Goal: Task Accomplishment & Management: Manage account settings

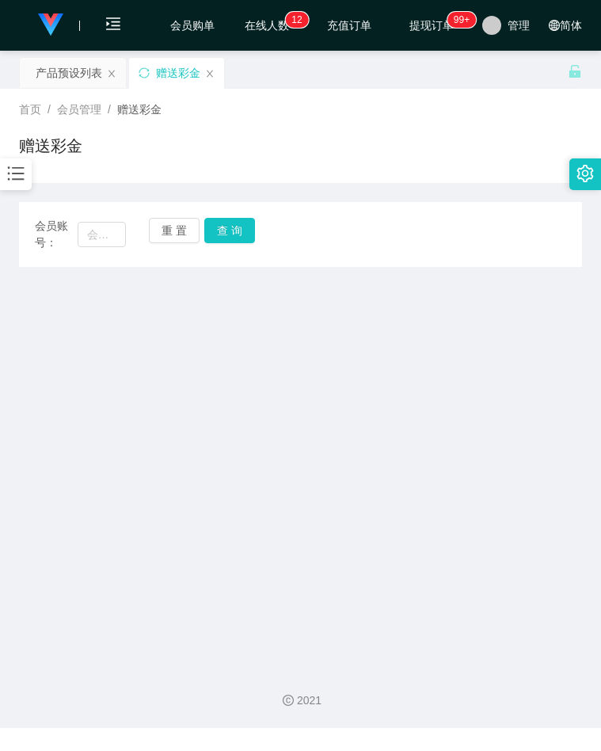
click at [20, 176] on icon "图标： 条形图" at bounding box center [16, 173] width 21 height 21
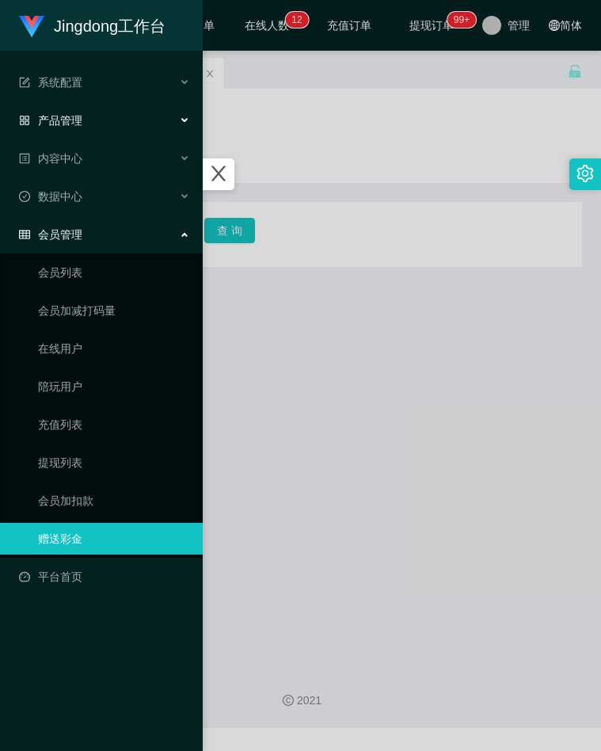
click at [97, 127] on div "产品管理" at bounding box center [101, 121] width 203 height 32
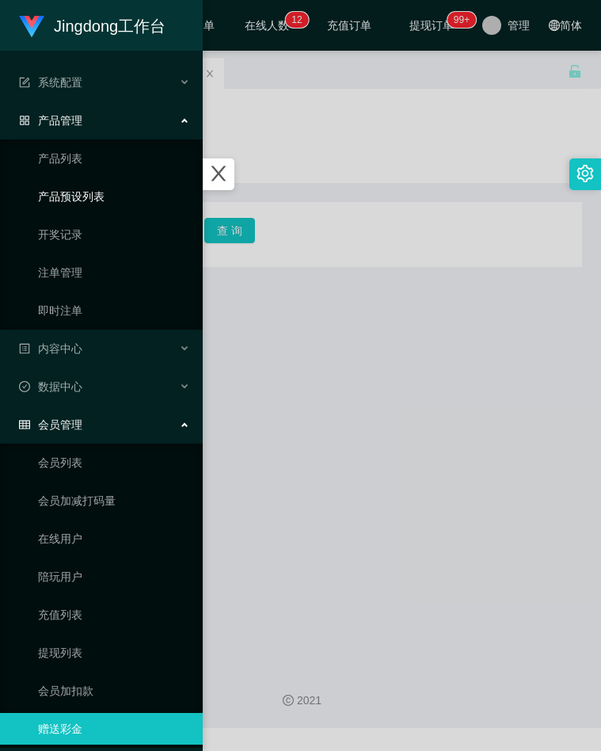
click at [98, 196] on link "产品预设列表" at bounding box center [114, 197] width 152 height 32
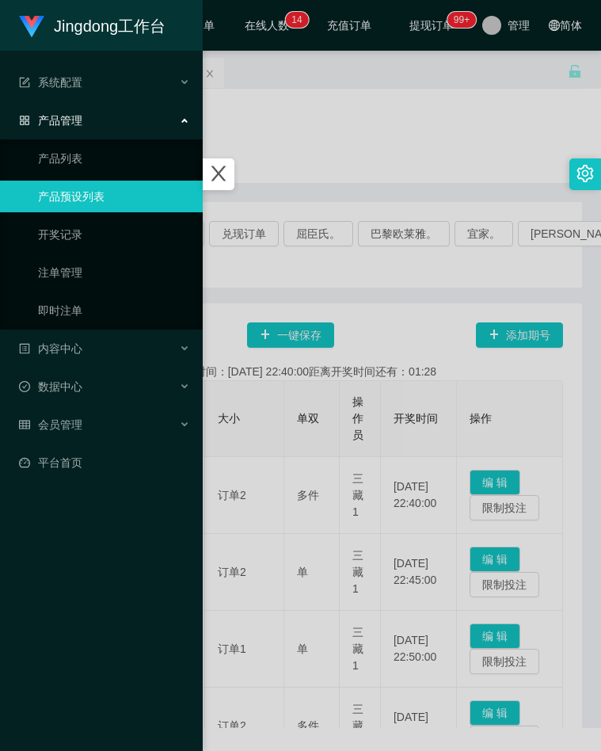
click at [345, 177] on div at bounding box center [300, 375] width 601 height 751
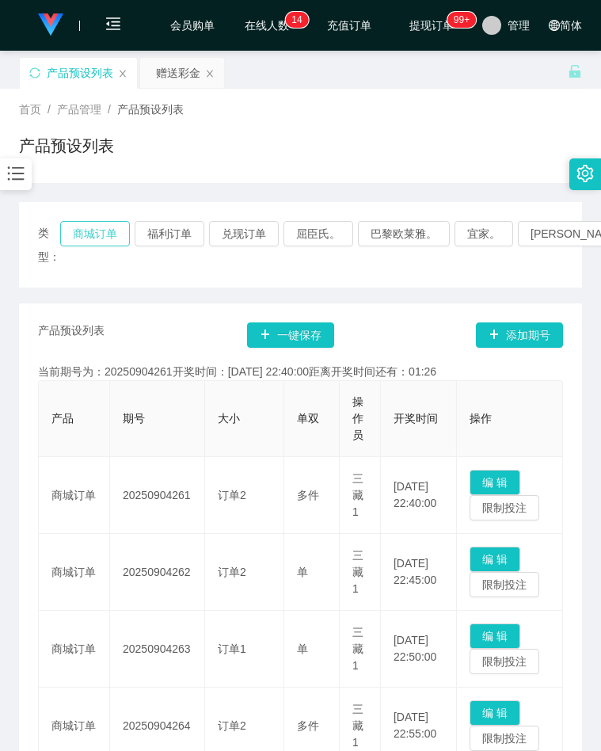
click at [95, 235] on button "商城订单" at bounding box center [95, 233] width 70 height 25
click at [388, 121] on div "首页 / 产品管理 / 产品预设列表 / 产品预设列表" at bounding box center [300, 135] width 563 height 69
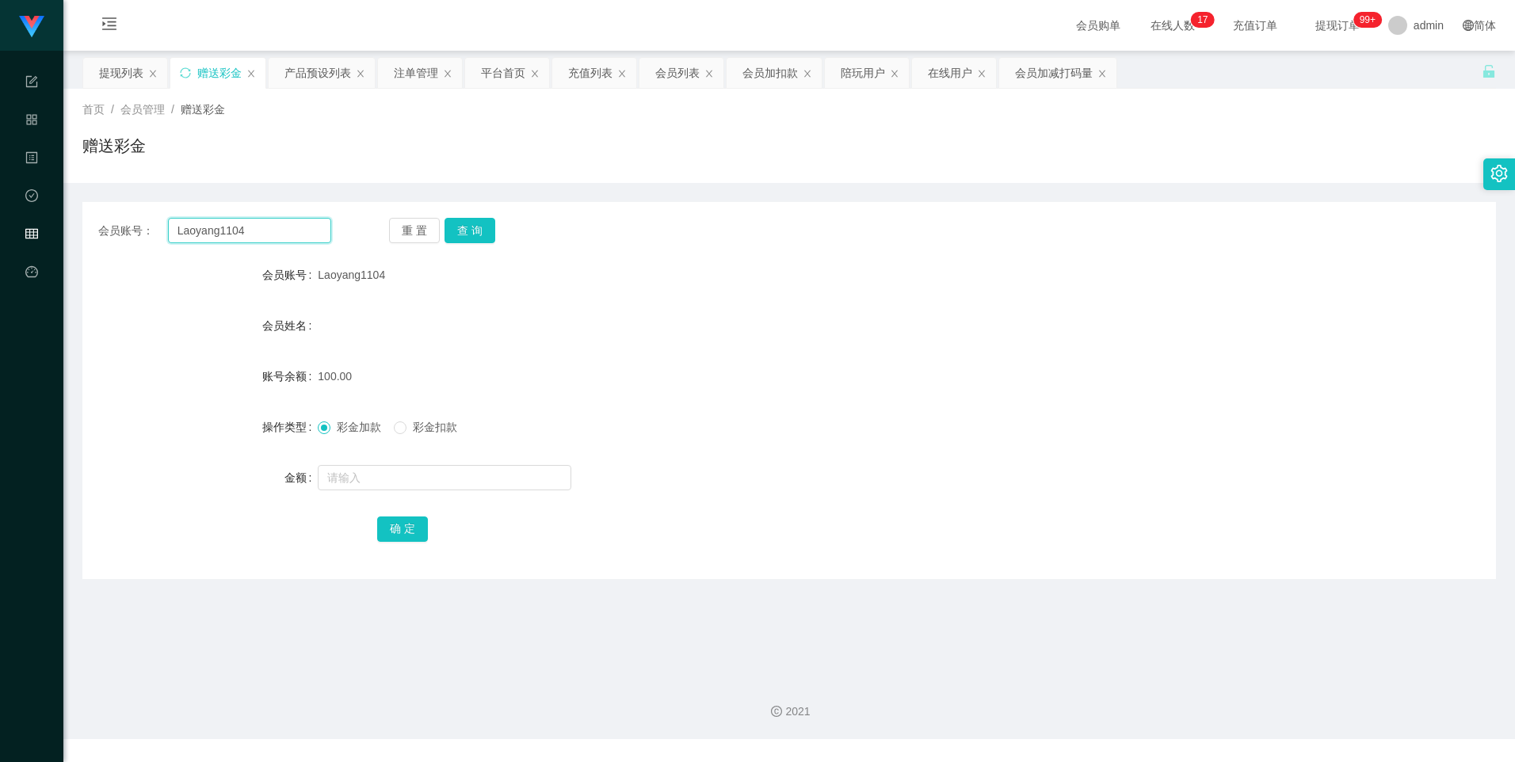
click at [253, 231] on input "Laoyang1104" at bounding box center [249, 230] width 163 height 25
click at [482, 224] on button "查 询" at bounding box center [469, 230] width 51 height 25
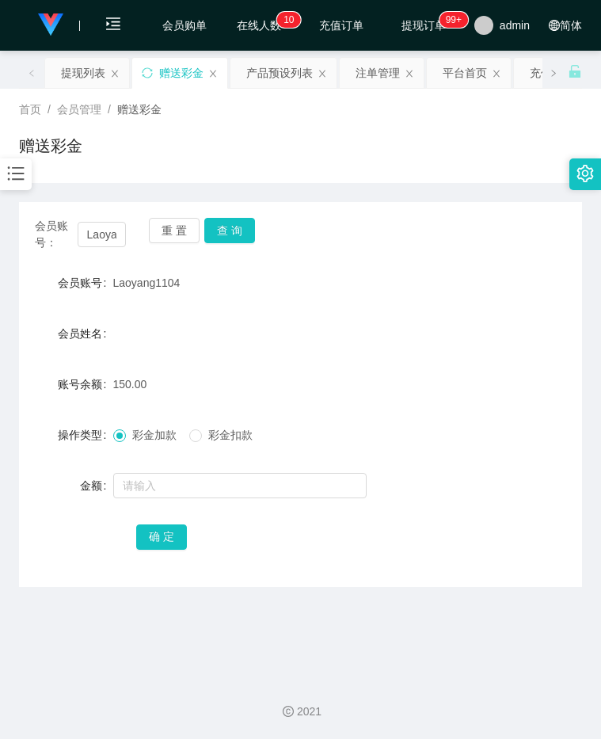
drag, startPoint x: 477, startPoint y: 341, endPoint x: 453, endPoint y: 261, distance: 84.2
click at [477, 341] on div "会员姓名" at bounding box center [300, 334] width 563 height 32
click at [88, 237] on input "Laoyang1104" at bounding box center [102, 234] width 49 height 25
click at [90, 236] on input "Laoyang1104" at bounding box center [102, 234] width 49 height 25
click at [108, 235] on input "Laoyang1104" at bounding box center [102, 234] width 49 height 25
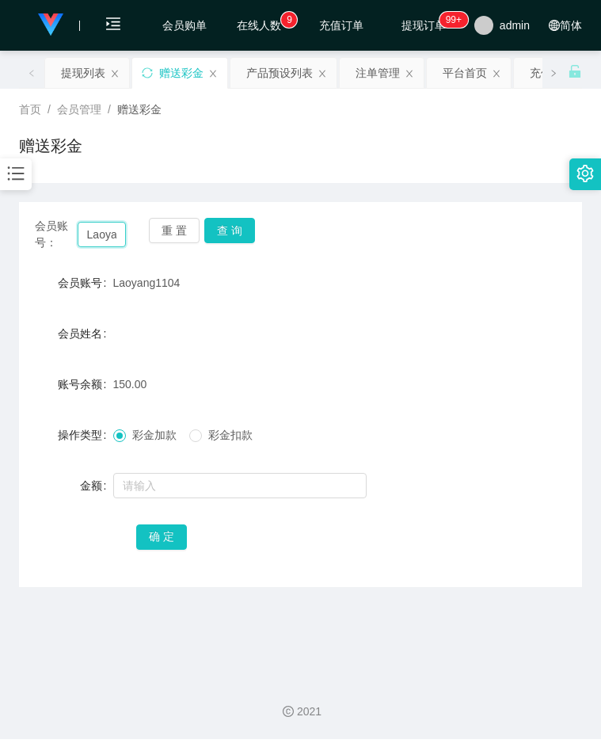
click at [108, 235] on input "Laoyang1104" at bounding box center [102, 234] width 49 height 25
click at [32, 181] on div "首页 / 会员管理 / 赠送彩金 / 赠送彩金" at bounding box center [300, 136] width 601 height 94
click at [17, 186] on div at bounding box center [16, 174] width 32 height 32
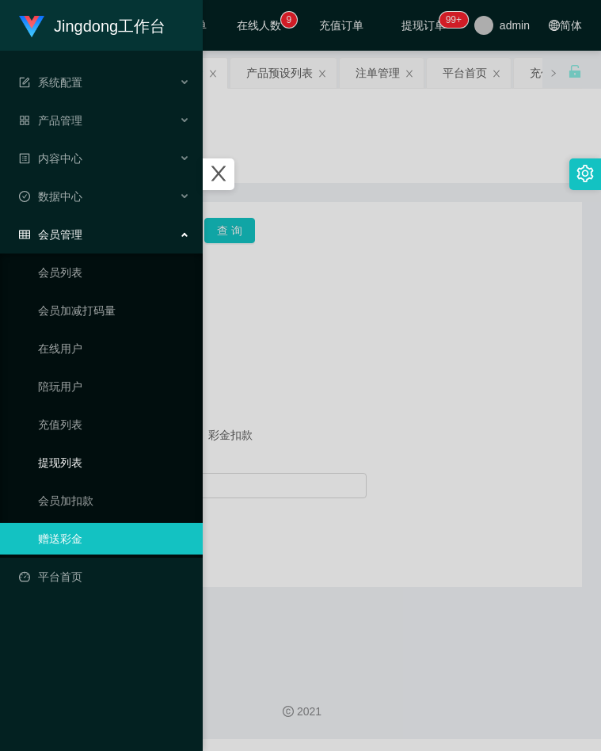
click at [79, 457] on link "提现列表" at bounding box center [114, 463] width 152 height 32
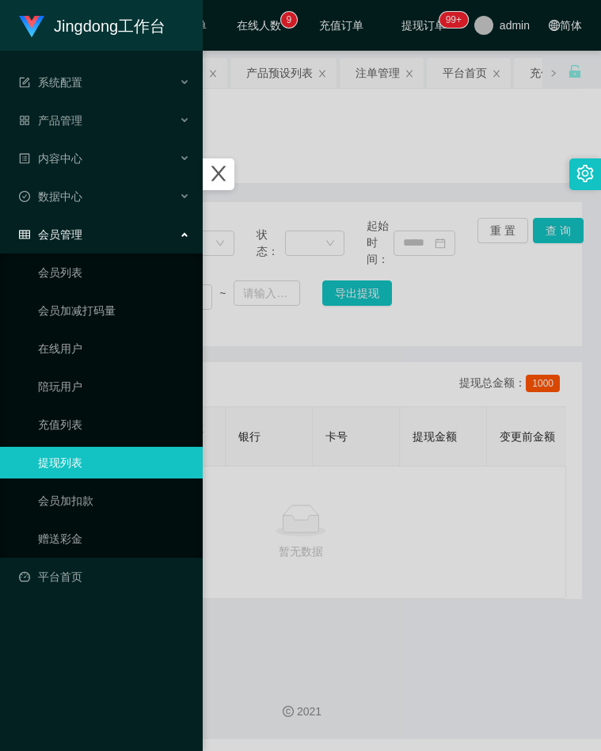
click at [325, 228] on div at bounding box center [300, 375] width 601 height 751
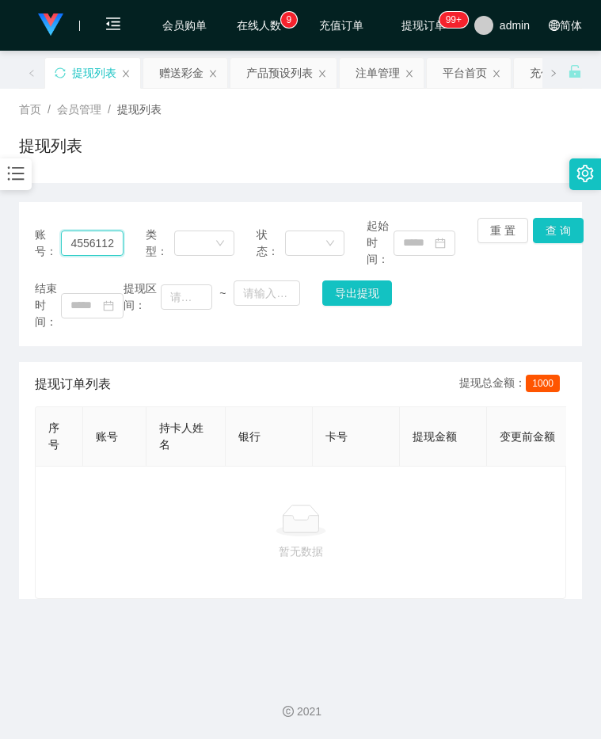
click at [101, 250] on input "455611237" at bounding box center [92, 243] width 62 height 25
paste input "Laoyang1104"
type input "Laoyang1104"
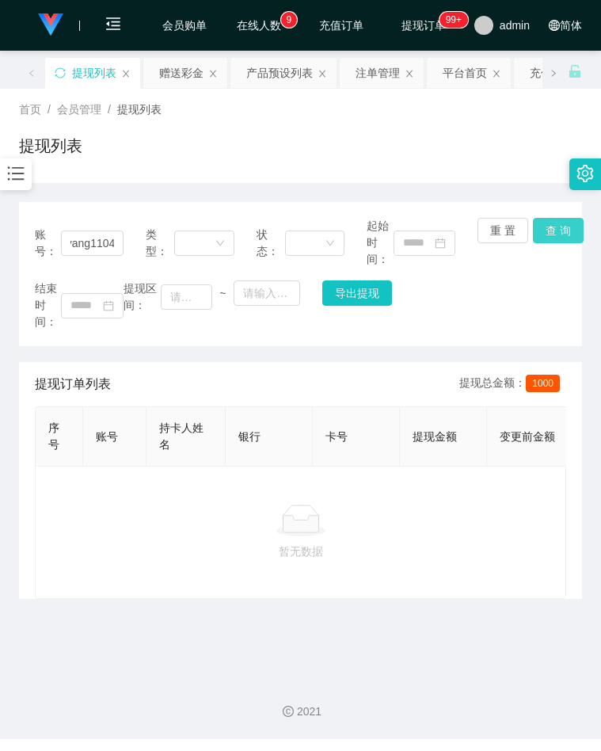
click at [558, 234] on button "查 询" at bounding box center [558, 230] width 51 height 25
drag, startPoint x: 504, startPoint y: 538, endPoint x: 399, endPoint y: 392, distance: 179.4
click at [503, 536] on div at bounding box center [300, 521] width 505 height 32
click at [553, 236] on button "查 询" at bounding box center [558, 230] width 51 height 25
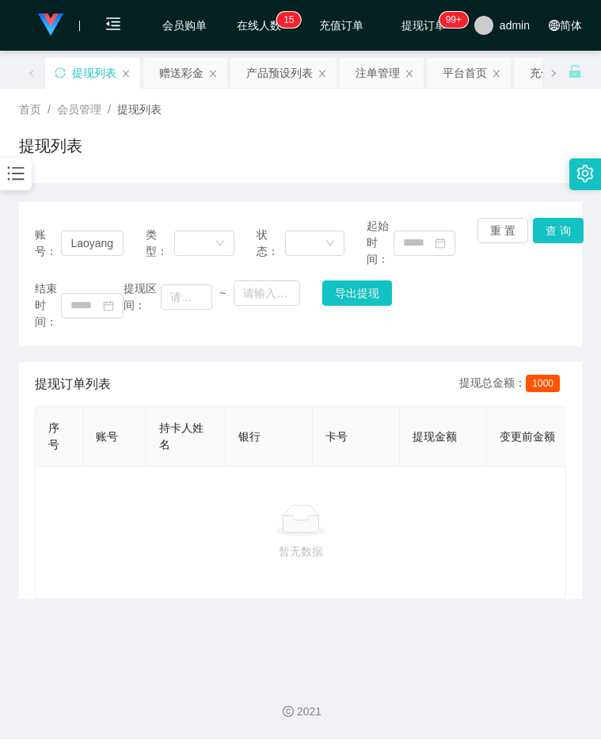
click at [467, 511] on div "暂无数据" at bounding box center [301, 532] width 532 height 133
click at [552, 227] on button "查 询" at bounding box center [558, 230] width 51 height 25
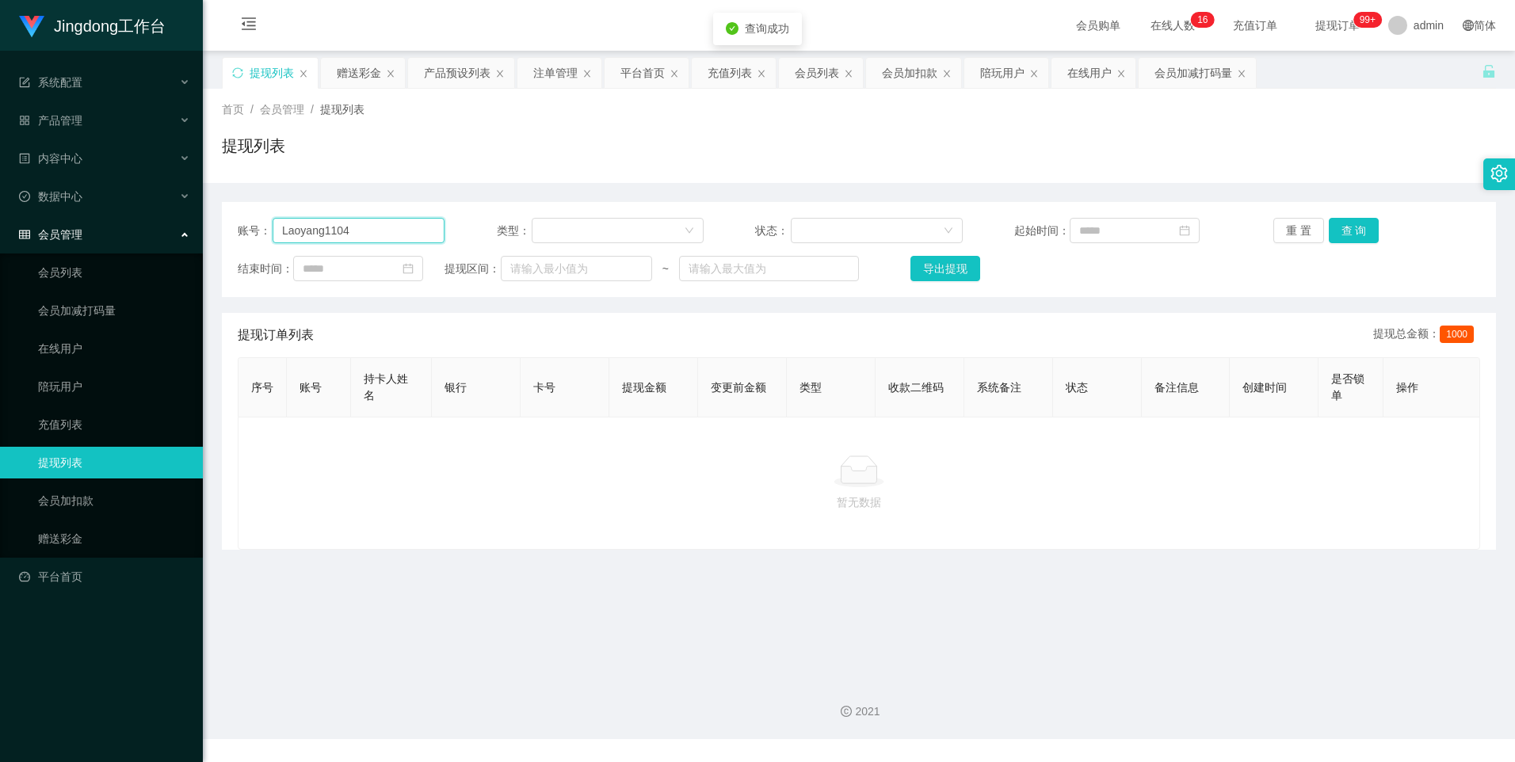
drag, startPoint x: 366, startPoint y: 238, endPoint x: 455, endPoint y: 238, distance: 88.7
click at [366, 238] on input "Laoyang1104" at bounding box center [359, 230] width 172 height 25
drag, startPoint x: 1317, startPoint y: 237, endPoint x: 1335, endPoint y: 244, distance: 18.8
click at [1317, 238] on div "重 置 查 询" at bounding box center [1376, 230] width 207 height 25
click at [1352, 238] on button "查 询" at bounding box center [1354, 230] width 51 height 25
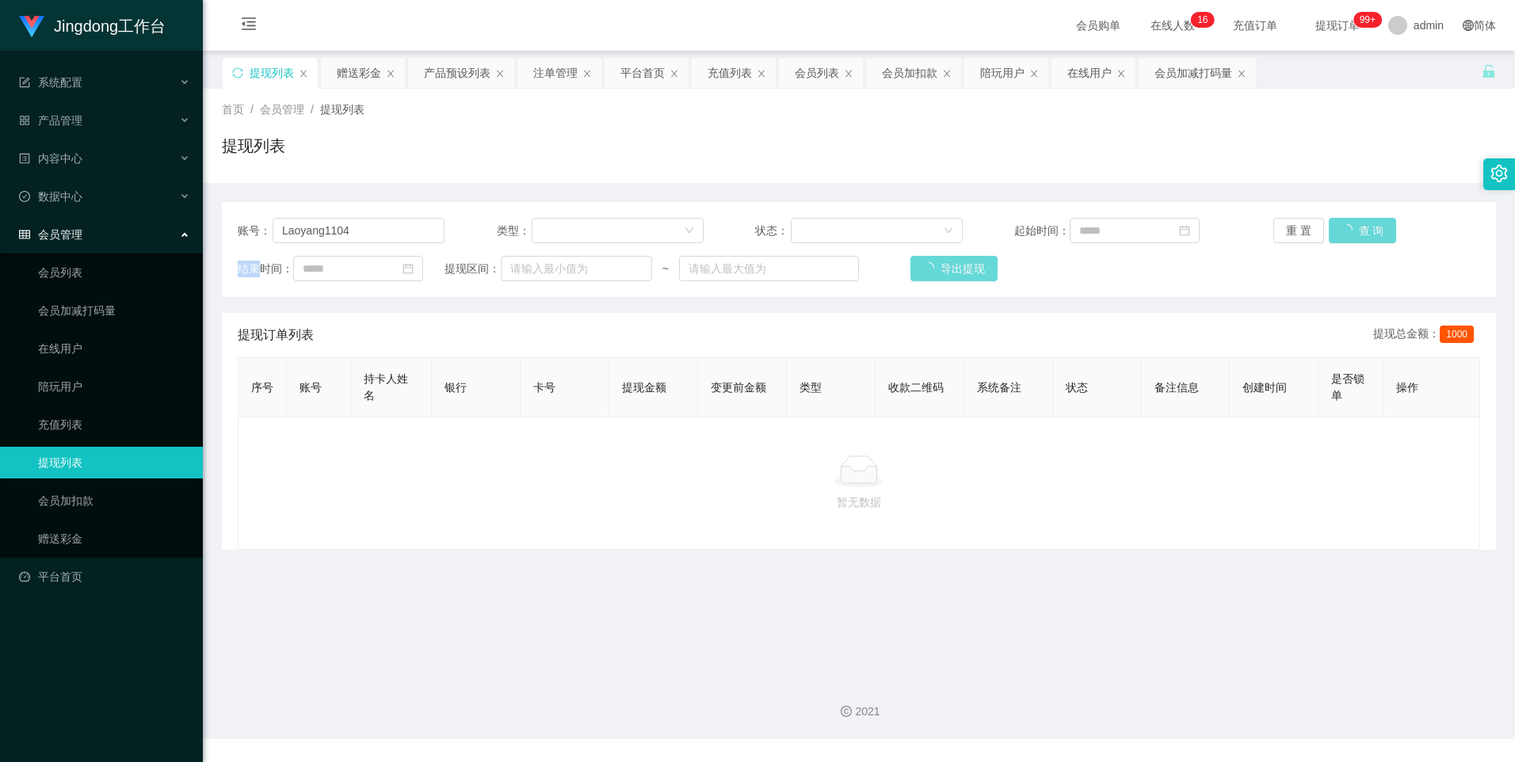
click at [1352, 238] on div "重 置 查 询" at bounding box center [1376, 230] width 207 height 25
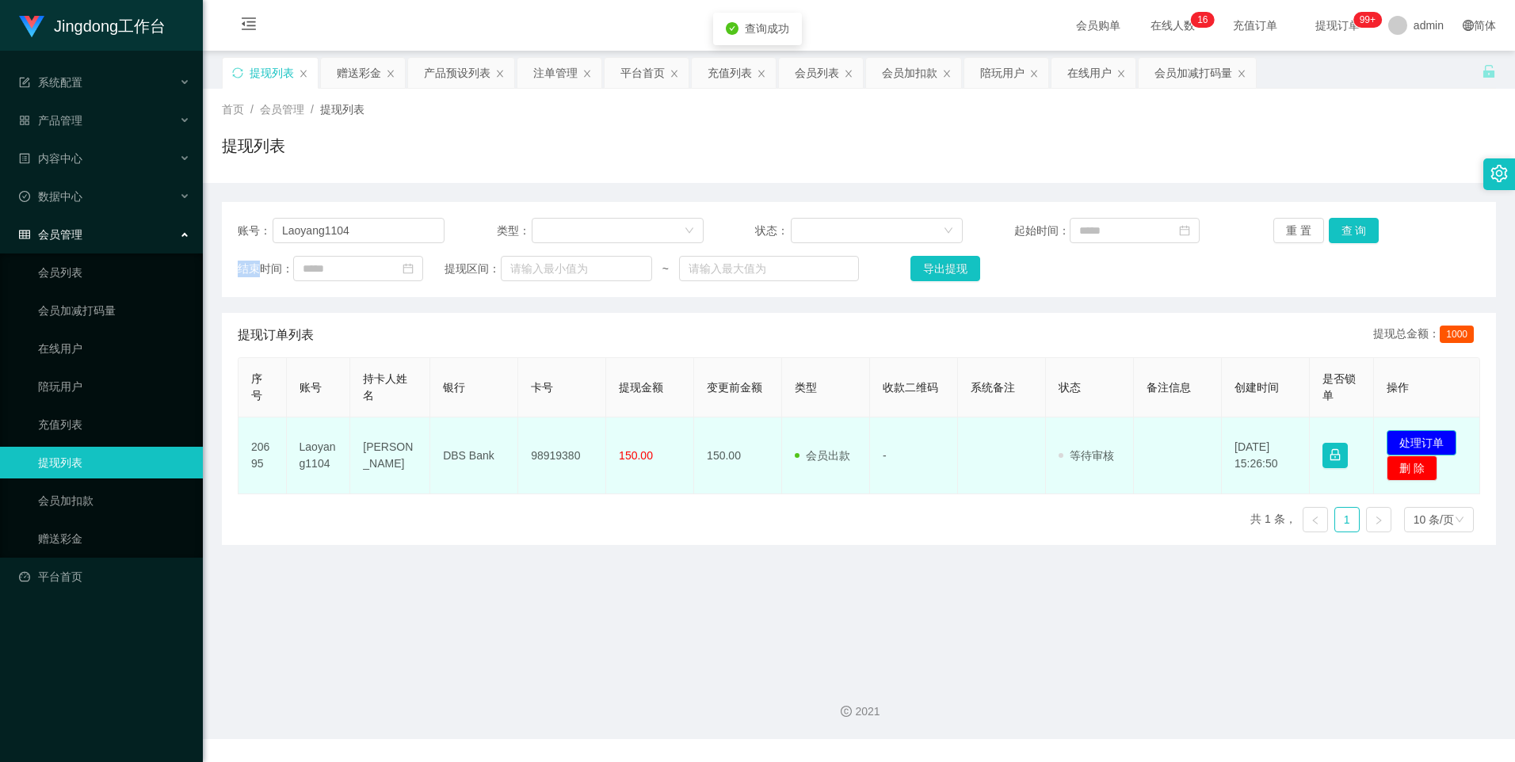
click at [1417, 436] on button "处理订单" at bounding box center [1421, 442] width 70 height 25
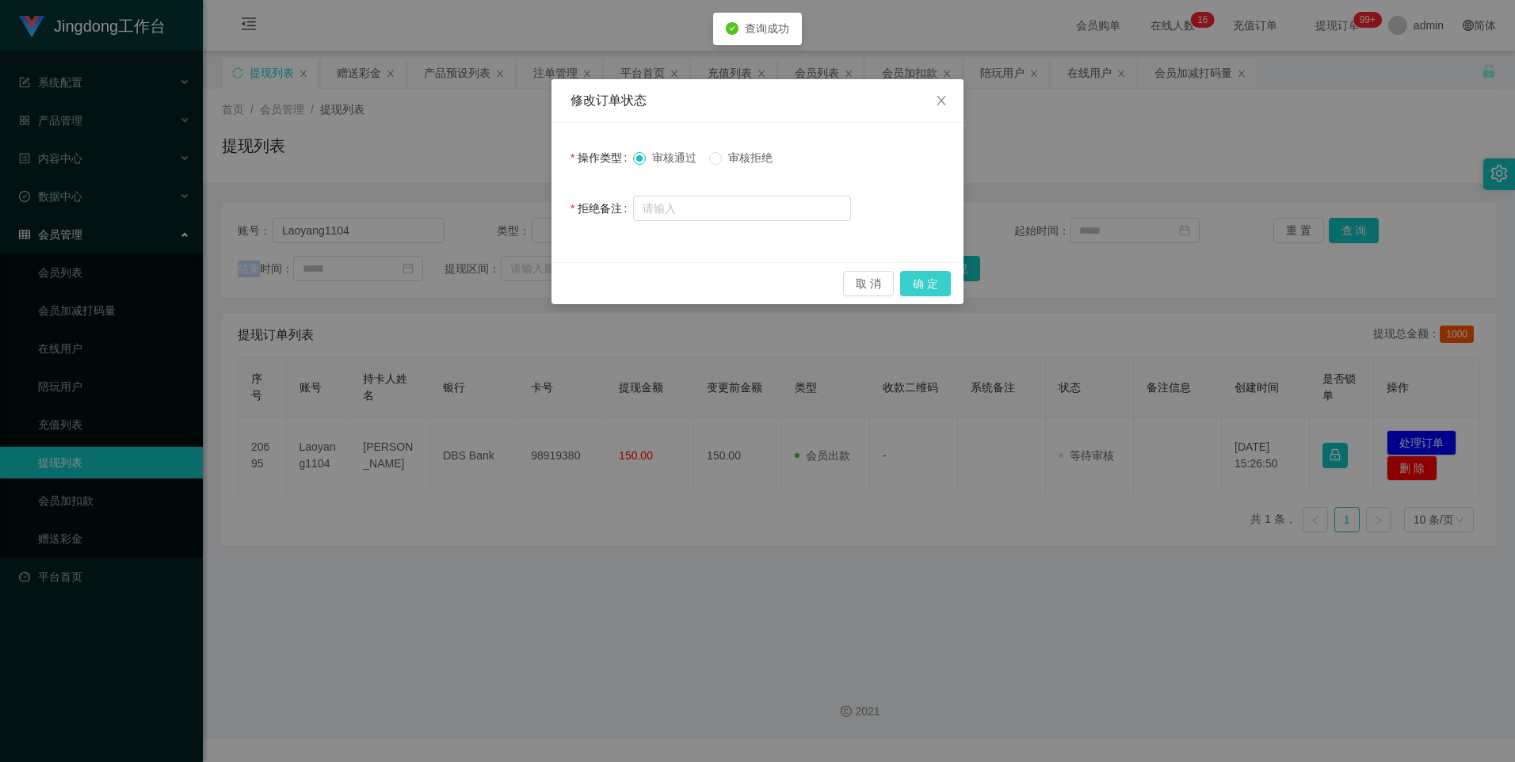
drag, startPoint x: 920, startPoint y: 274, endPoint x: 926, endPoint y: 288, distance: 15.6
click at [920, 274] on button "确 定" at bounding box center [925, 283] width 51 height 25
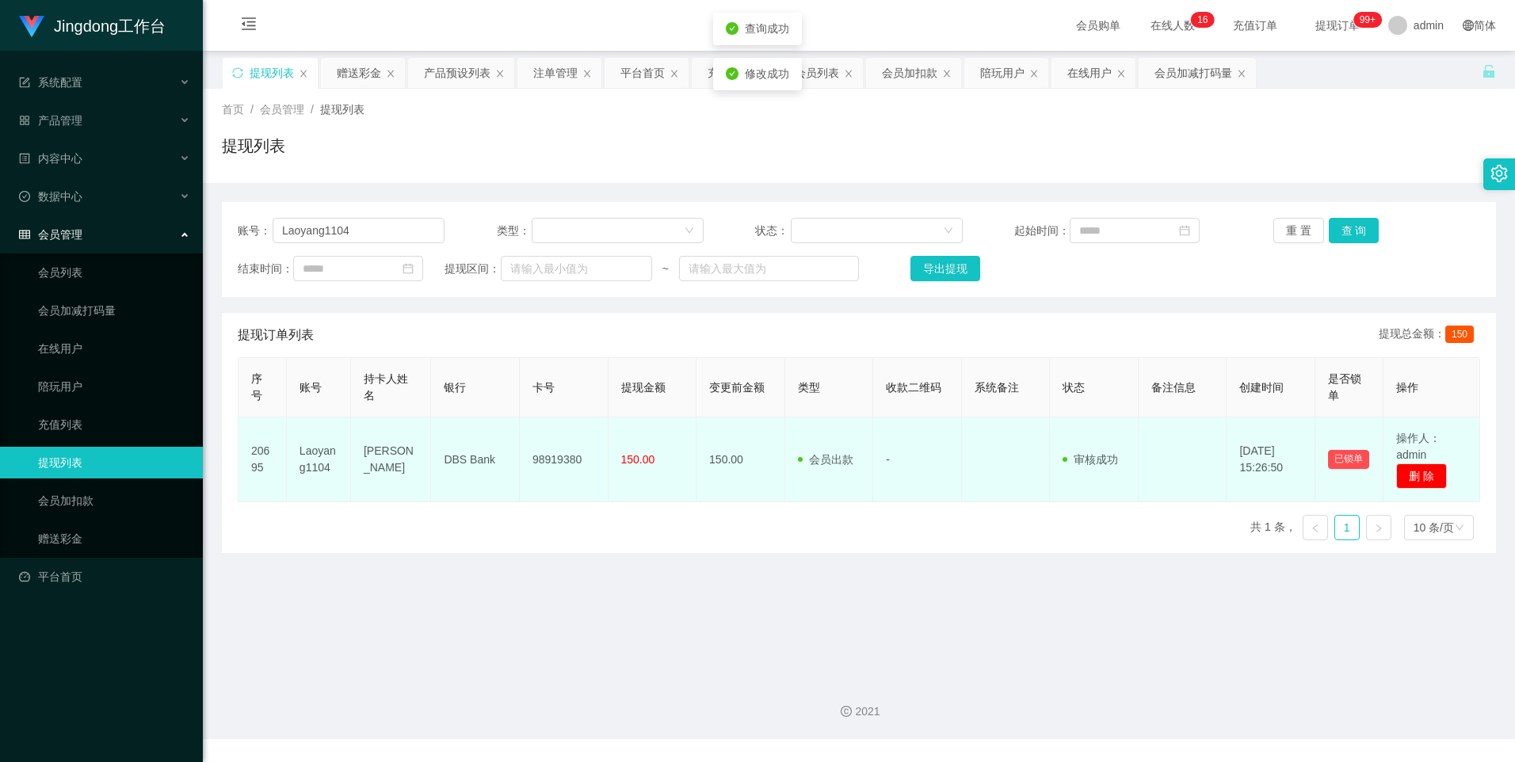
click at [556, 452] on td "98919380" at bounding box center [564, 460] width 89 height 85
click at [558, 453] on td "98919380" at bounding box center [564, 460] width 89 height 85
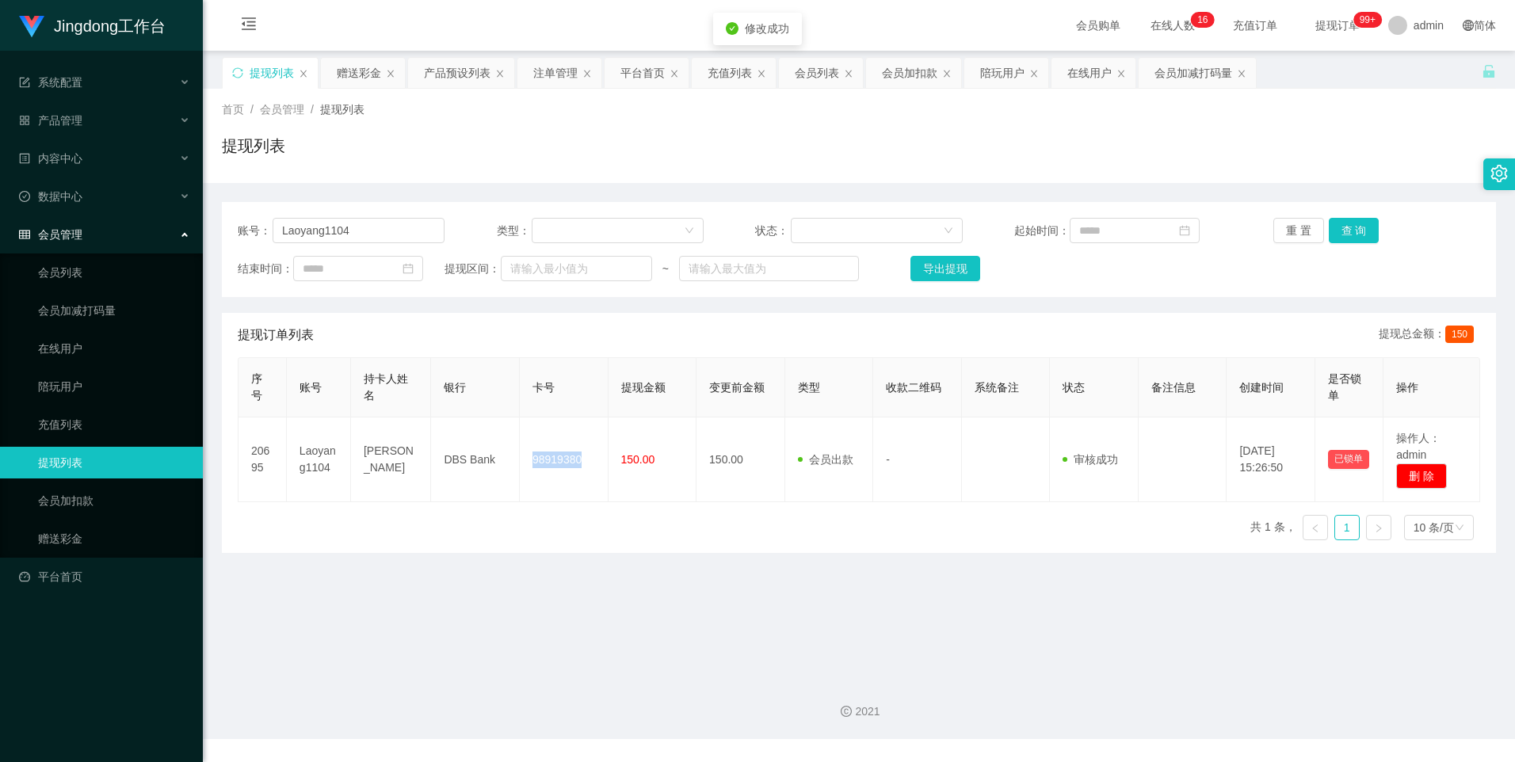
copy td "98919380"
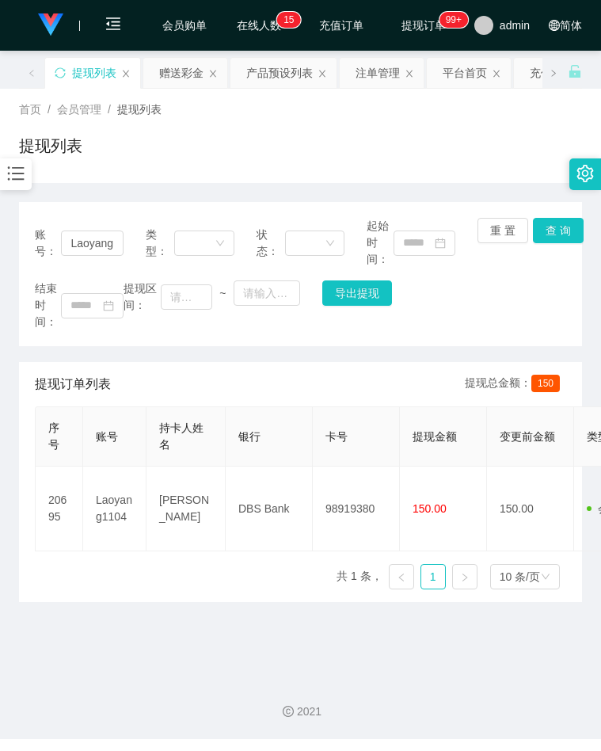
click at [344, 120] on div "首页 / 会员管理 / 提现列表 / 提现列表" at bounding box center [300, 135] width 563 height 69
